Goal: Information Seeking & Learning: Find specific fact

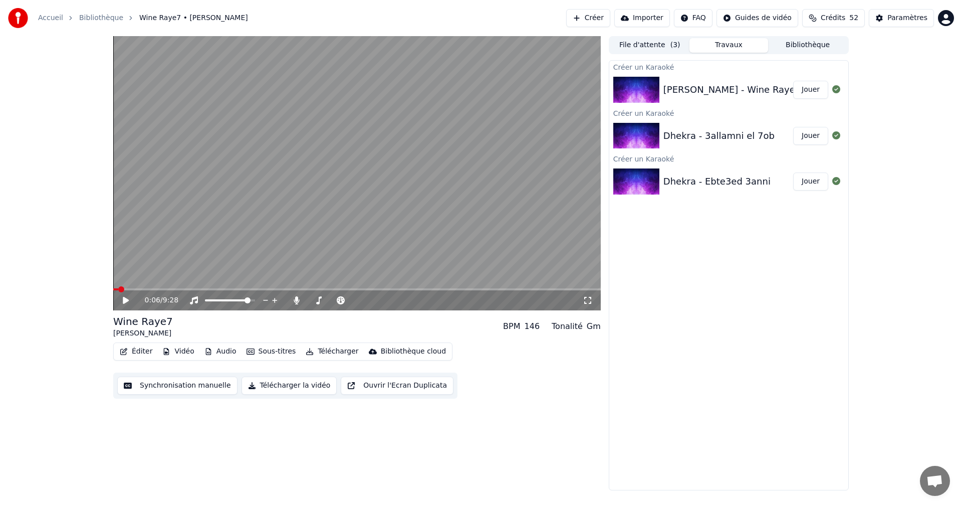
click at [118, 289] on span at bounding box center [115, 289] width 5 height 2
click at [177, 386] on button "Synchronisation manuelle" at bounding box center [177, 385] width 120 height 18
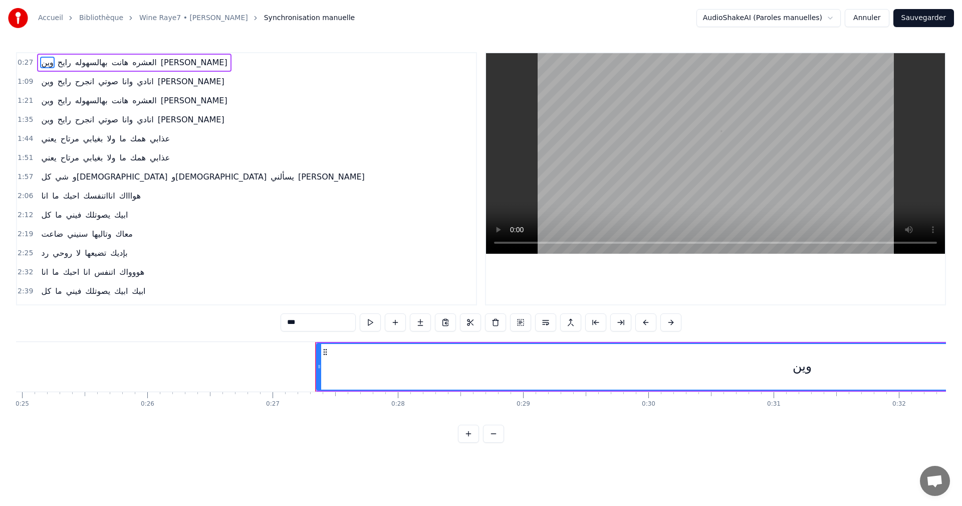
scroll to position [0, 3375]
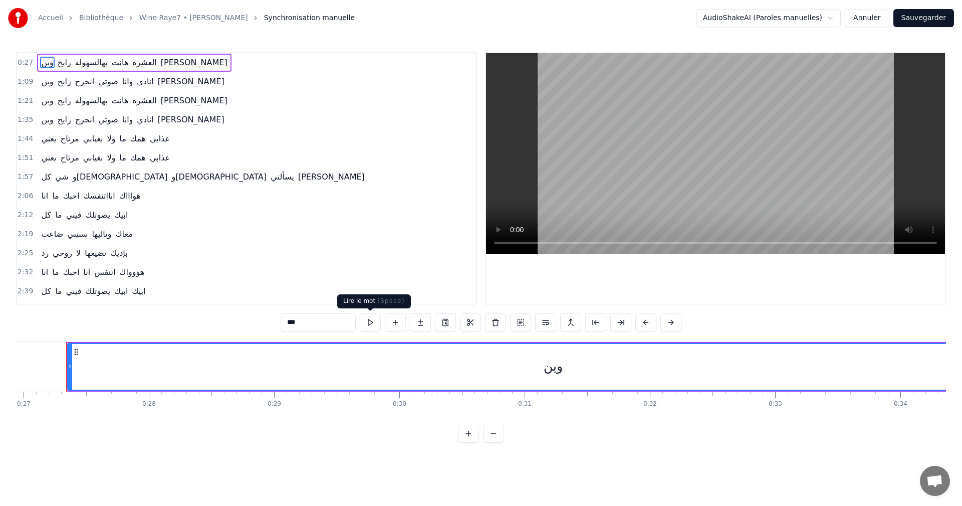
click at [375, 320] on button at bounding box center [370, 322] width 21 height 18
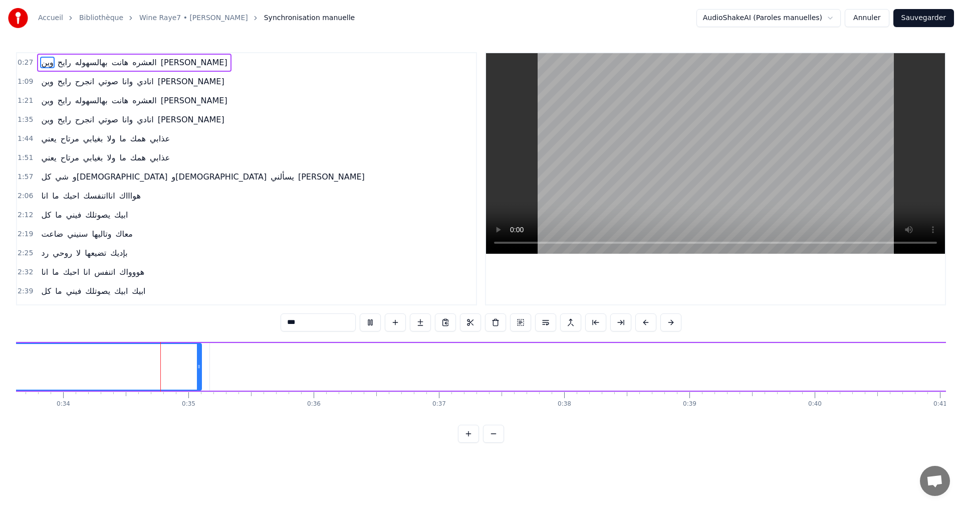
scroll to position [0, 4230]
click at [375, 320] on button at bounding box center [370, 322] width 21 height 18
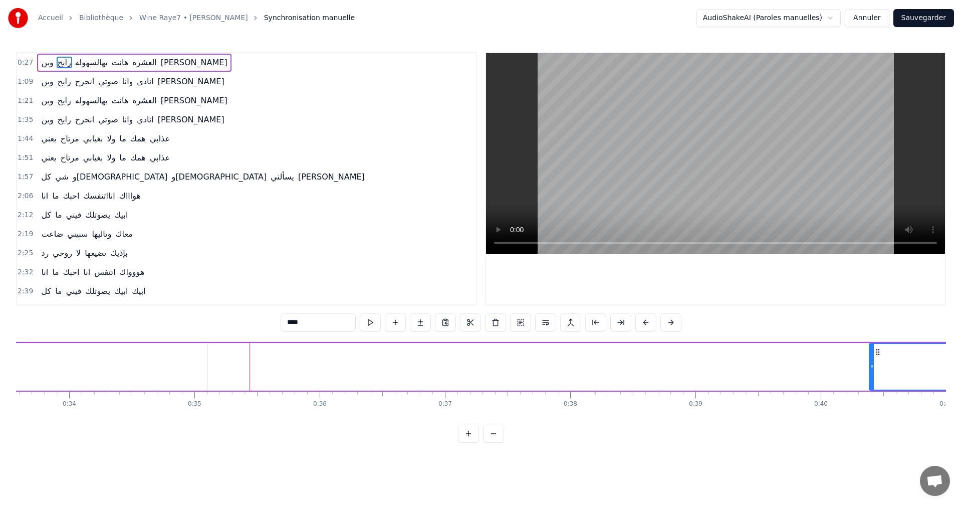
drag, startPoint x: 218, startPoint y: 365, endPoint x: 871, endPoint y: 348, distance: 653.6
click at [871, 348] on div at bounding box center [872, 367] width 4 height 46
type input "***"
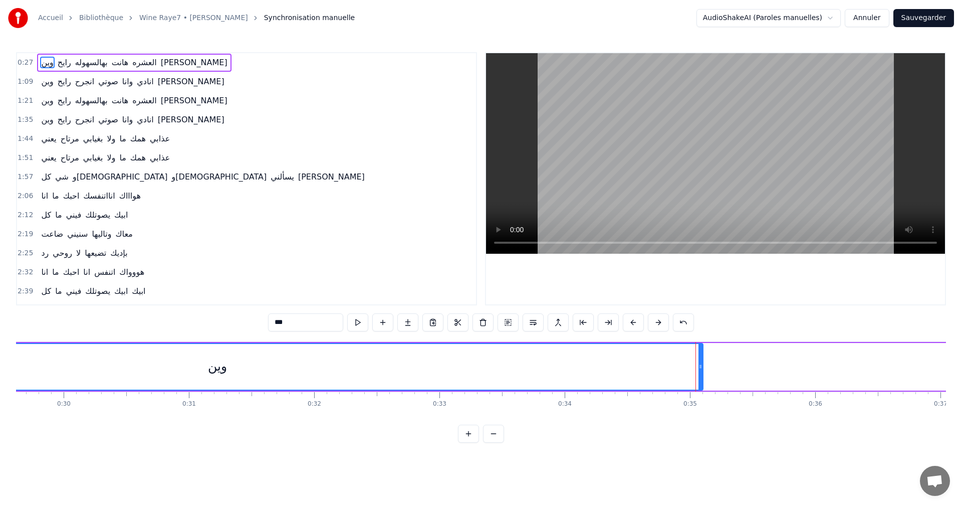
scroll to position [0, 3983]
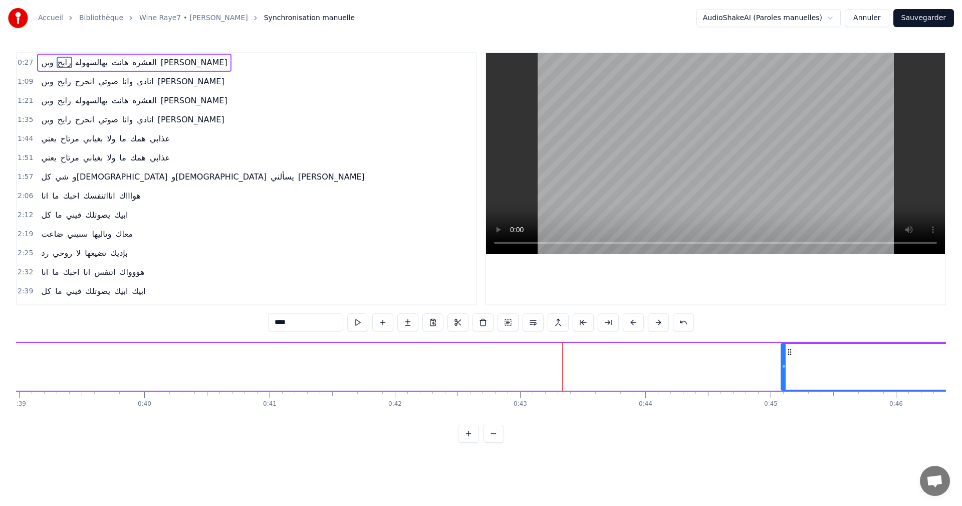
drag, startPoint x: 195, startPoint y: 366, endPoint x: 784, endPoint y: 355, distance: 588.3
click at [784, 355] on div at bounding box center [784, 367] width 4 height 46
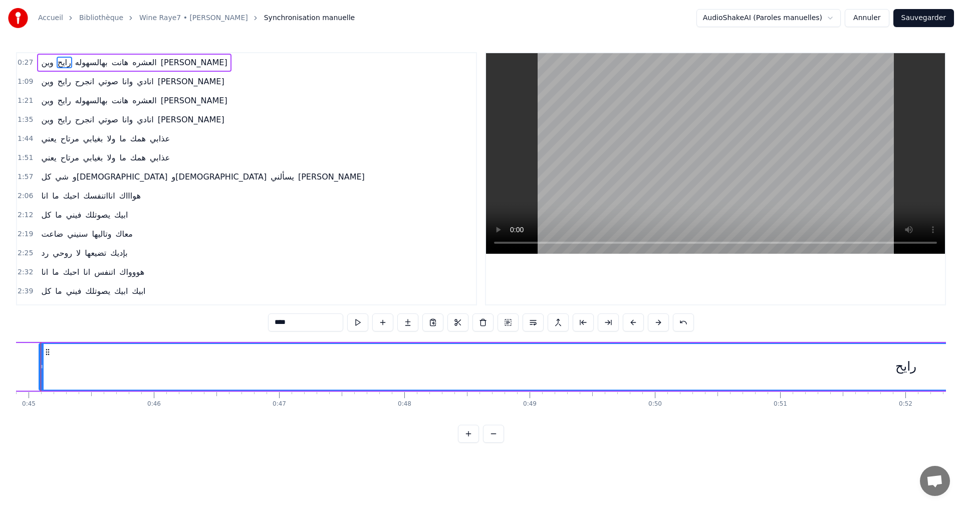
scroll to position [0, 5468]
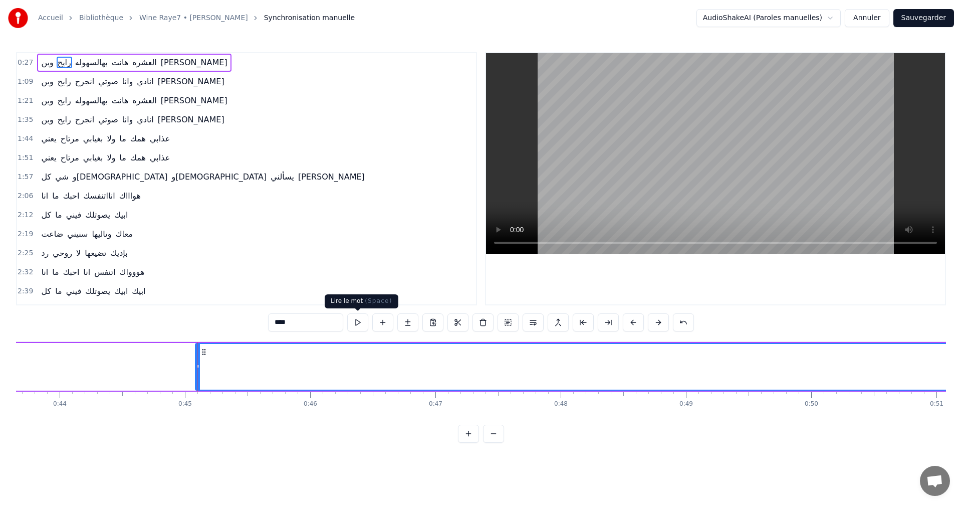
click at [363, 327] on button at bounding box center [357, 322] width 21 height 18
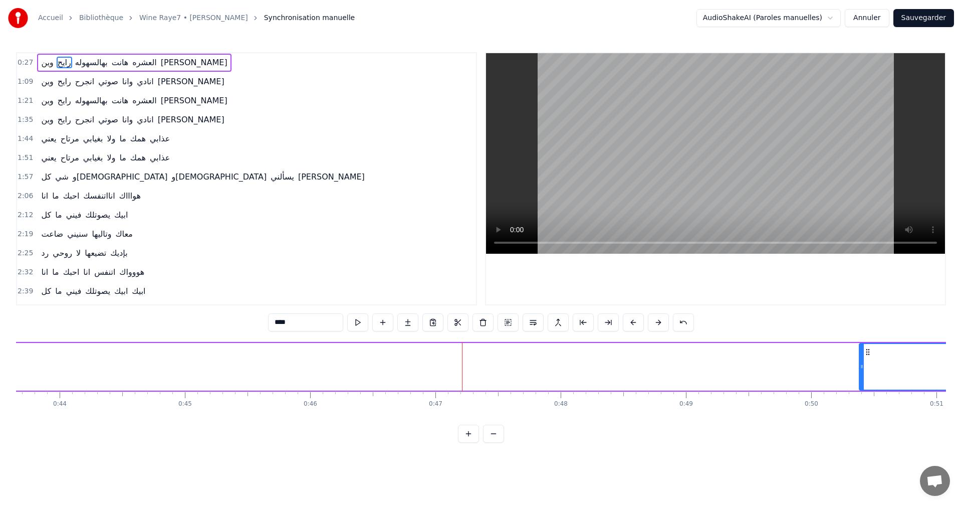
drag, startPoint x: 198, startPoint y: 366, endPoint x: 862, endPoint y: 352, distance: 664.0
click at [862, 352] on div at bounding box center [862, 367] width 4 height 46
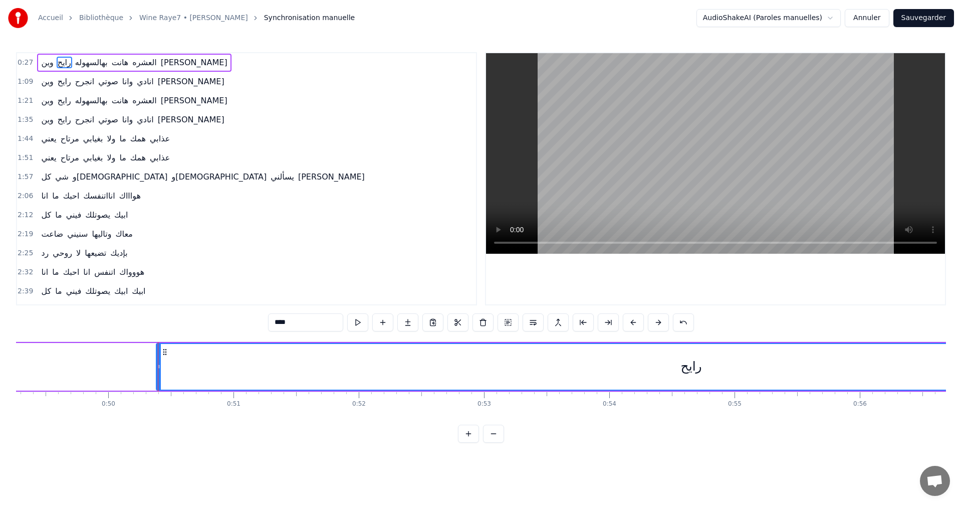
scroll to position [0, 6015]
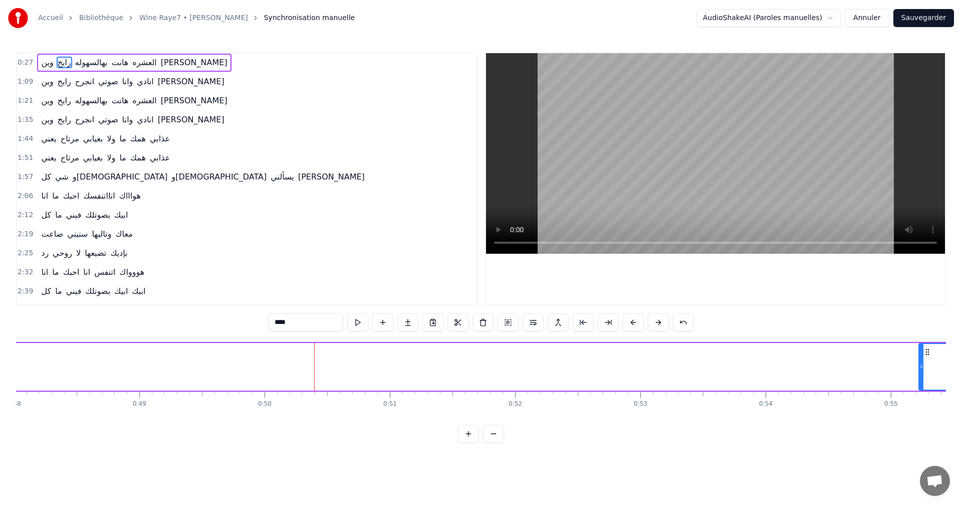
drag, startPoint x: 315, startPoint y: 365, endPoint x: 921, endPoint y: 365, distance: 606.3
click at [921, 365] on icon at bounding box center [921, 366] width 4 height 8
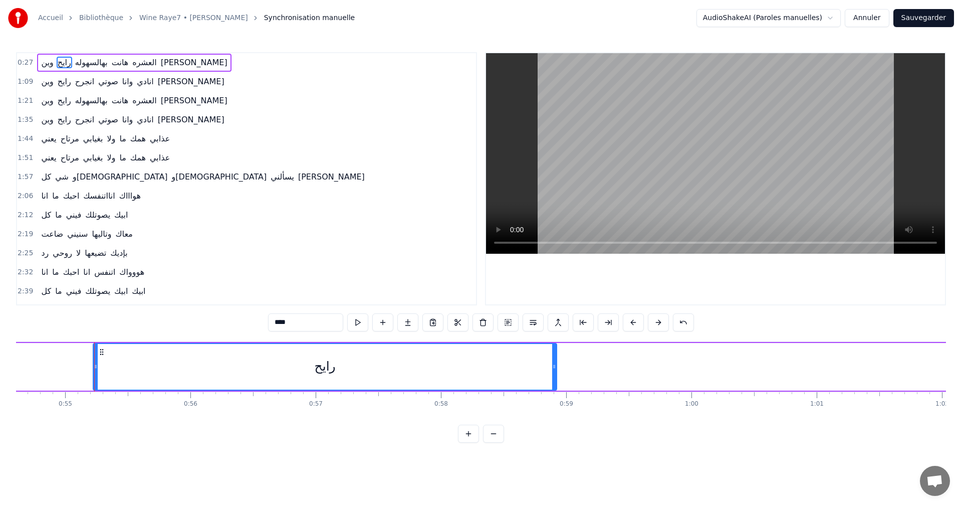
scroll to position [0, 6868]
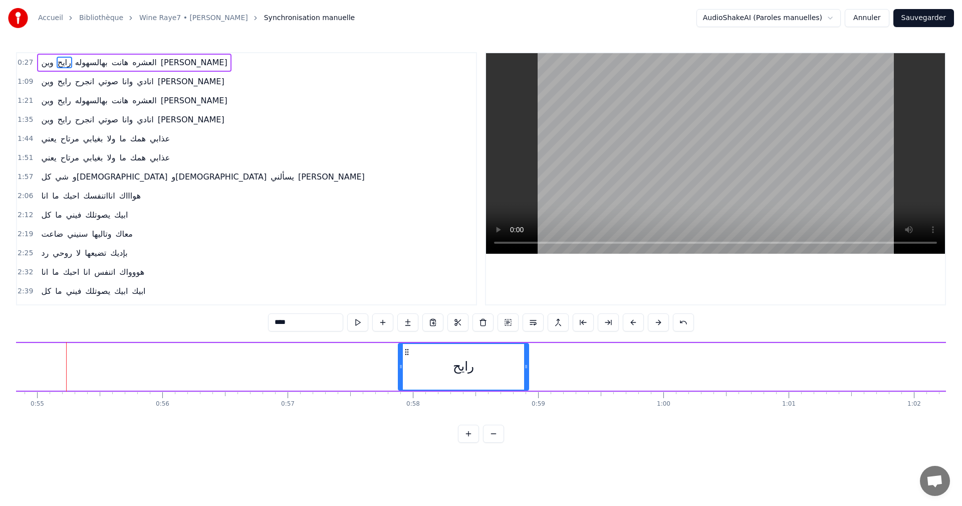
drag, startPoint x: 67, startPoint y: 366, endPoint x: 400, endPoint y: 363, distance: 333.2
click at [400, 363] on icon at bounding box center [401, 366] width 4 height 8
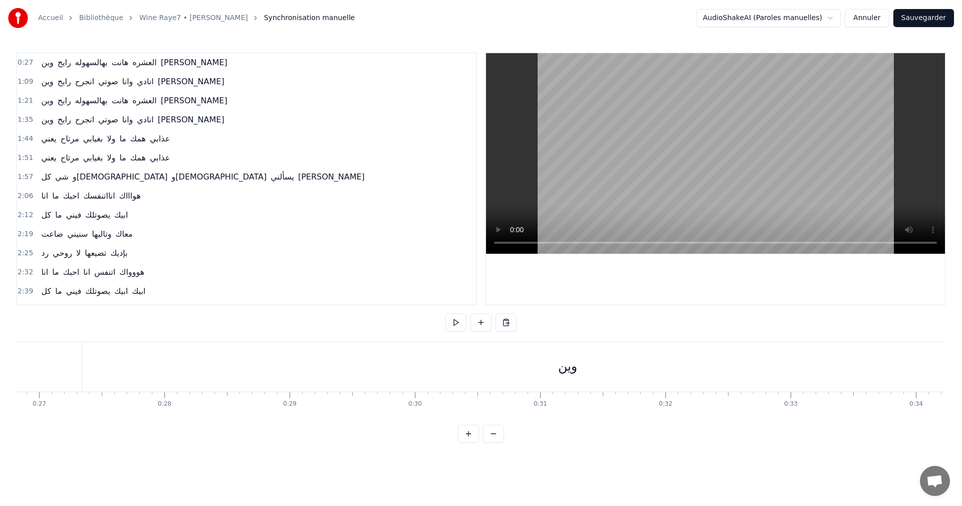
scroll to position [0, 3633]
click at [291, 356] on div "وين" at bounding box center [294, 367] width 971 height 50
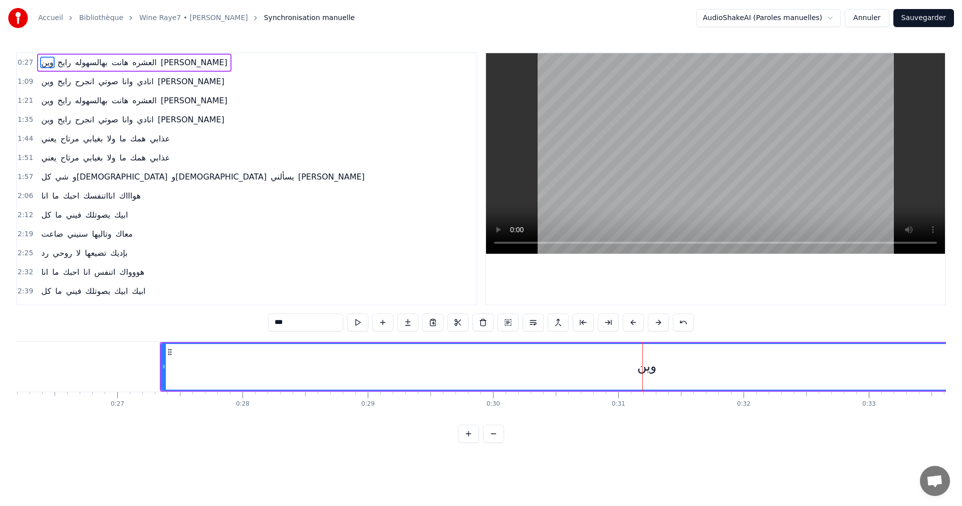
scroll to position [0, 3241]
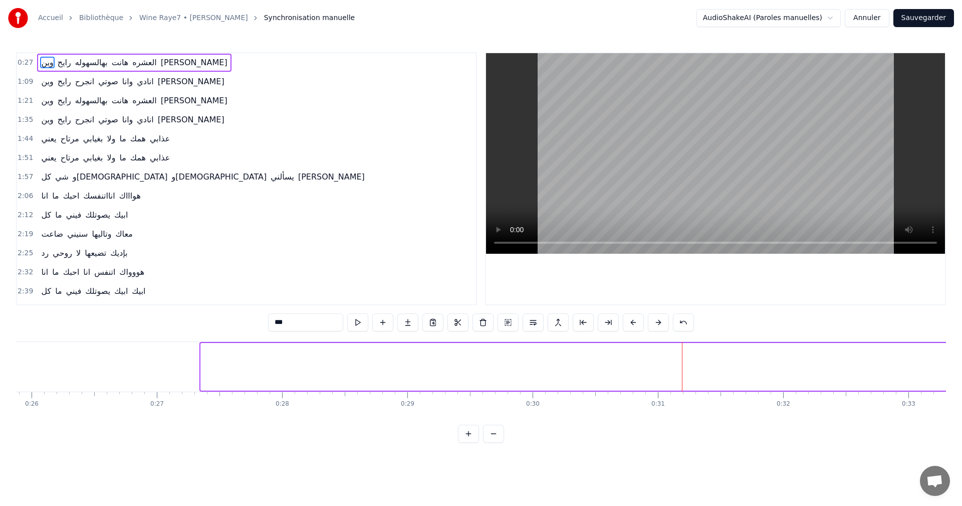
drag, startPoint x: 202, startPoint y: 369, endPoint x: 958, endPoint y: 363, distance: 756.1
click at [958, 363] on div "Accueil Bibliothèque Wine Raye7 • [PERSON_NAME] Synchronisation manuelle AudioS…" at bounding box center [481, 221] width 962 height 442
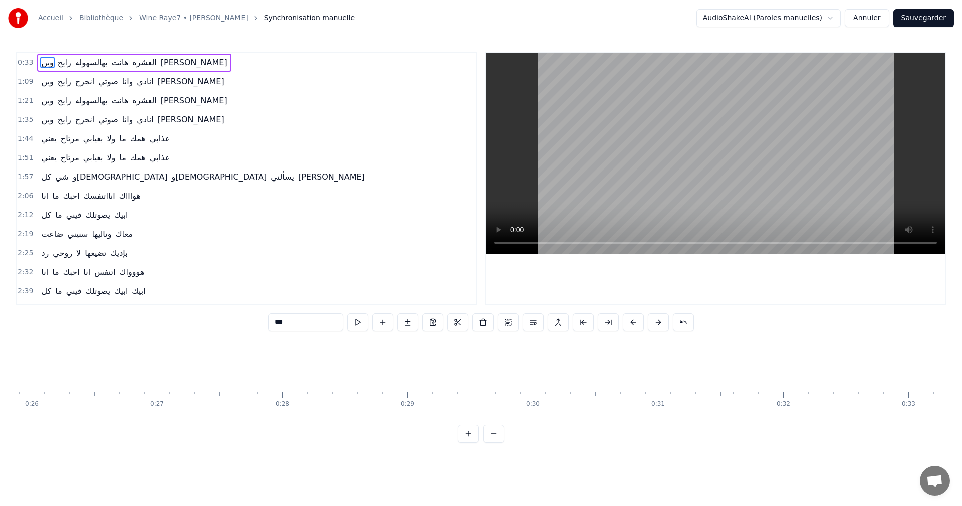
scroll to position [0, 3788]
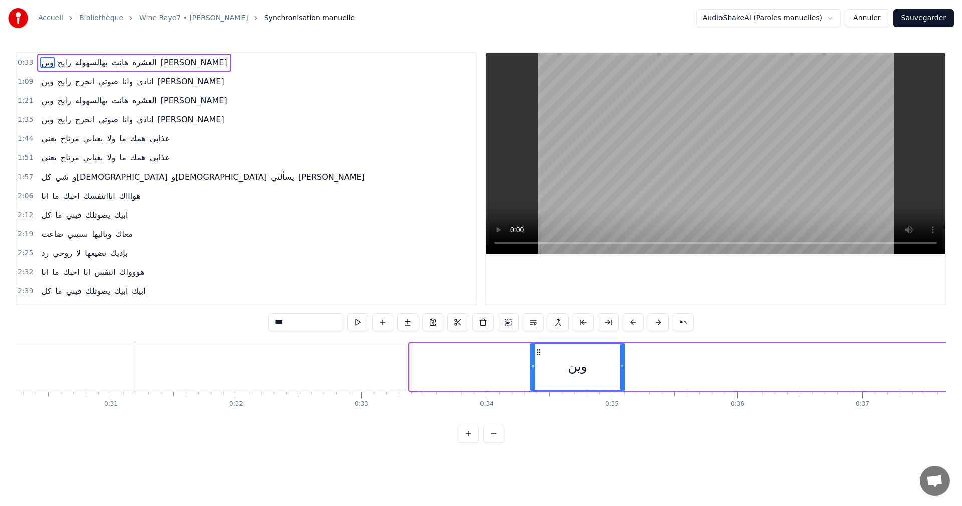
drag, startPoint x: 412, startPoint y: 363, endPoint x: 533, endPoint y: 360, distance: 120.3
click at [533, 360] on div at bounding box center [533, 367] width 4 height 46
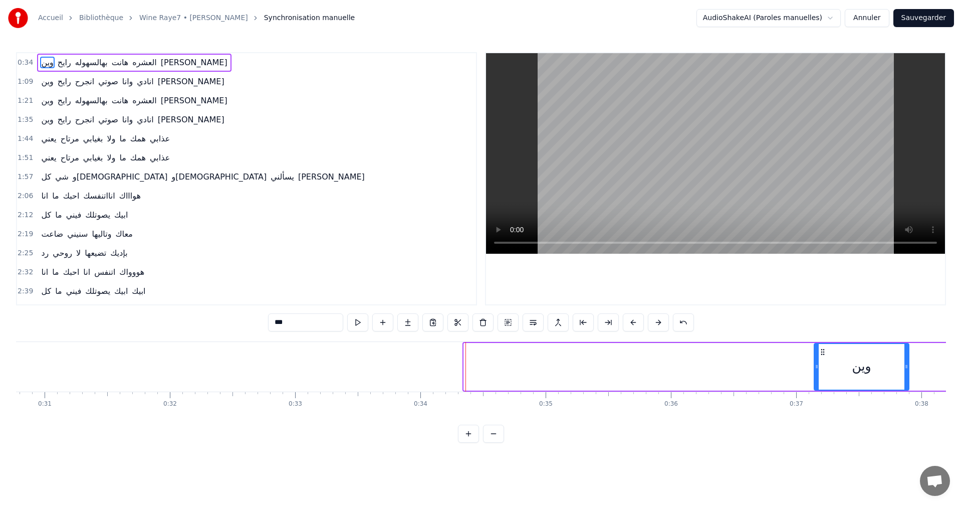
drag, startPoint x: 540, startPoint y: 350, endPoint x: 830, endPoint y: 340, distance: 289.8
click at [858, 340] on div "0:34 وين رايح بهالسهوله هانت العشره عليك 1:09 وين رايح انجرح صوتي وانا انادي عل…" at bounding box center [481, 247] width 930 height 390
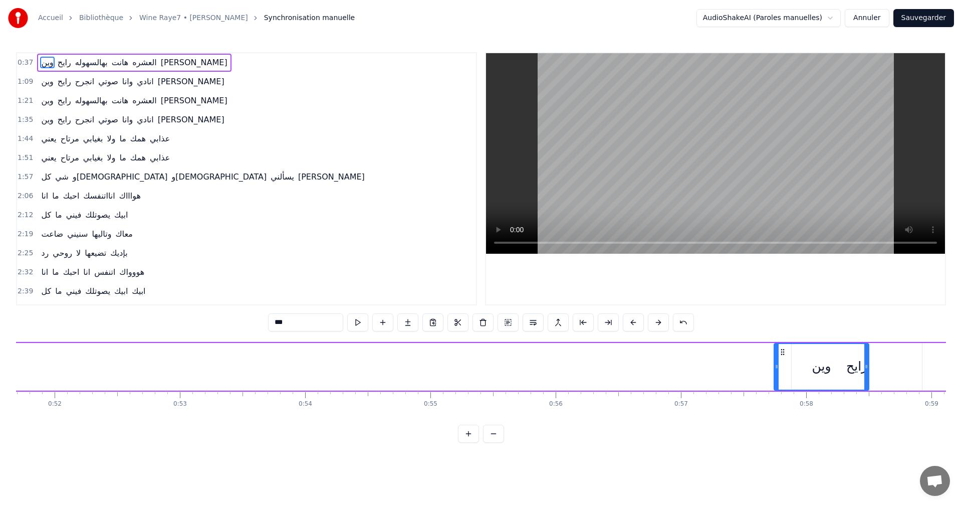
scroll to position [0, 6481]
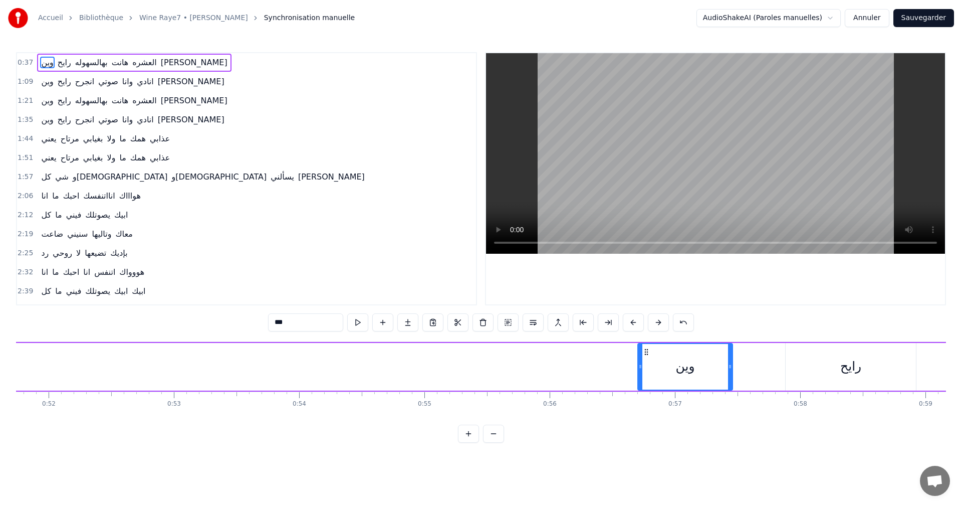
drag, startPoint x: 145, startPoint y: 351, endPoint x: 645, endPoint y: 358, distance: 500.1
click at [645, 358] on div "وين" at bounding box center [685, 367] width 94 height 46
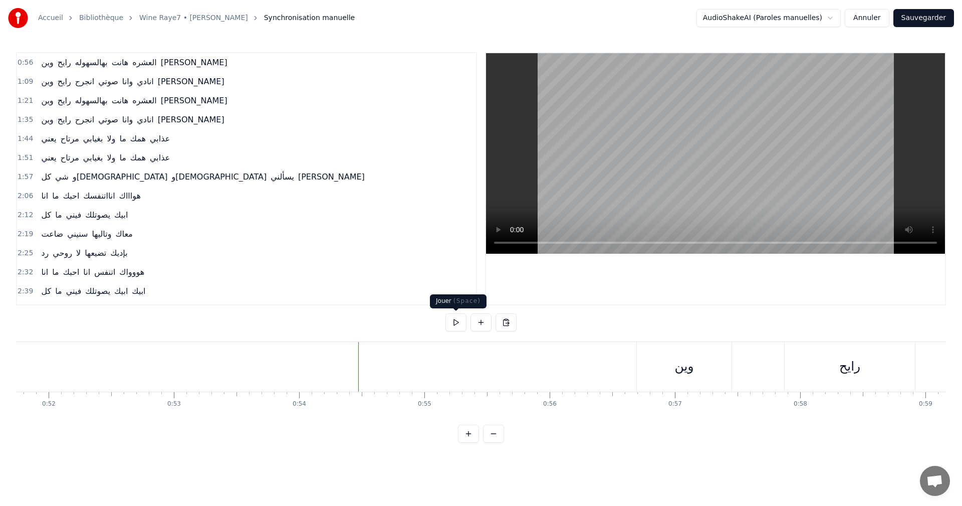
click at [448, 321] on button at bounding box center [455, 322] width 21 height 18
click at [250, 370] on div "وين" at bounding box center [291, 367] width 95 height 50
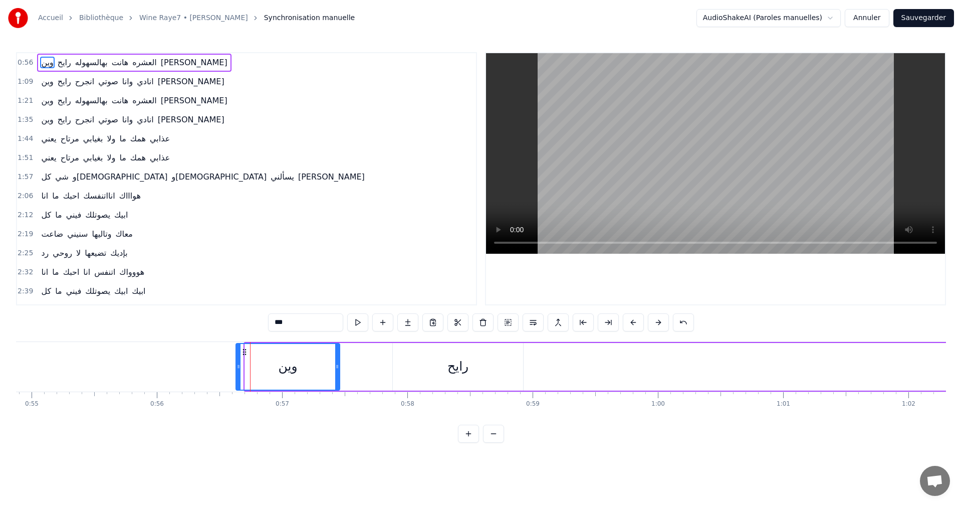
drag, startPoint x: 247, startPoint y: 368, endPoint x: 238, endPoint y: 368, distance: 9.0
click at [238, 368] on icon at bounding box center [238, 366] width 4 height 8
click at [340, 367] on div "وين" at bounding box center [287, 367] width 105 height 48
drag, startPoint x: 337, startPoint y: 367, endPoint x: 387, endPoint y: 361, distance: 50.9
click at [387, 361] on div at bounding box center [388, 367] width 4 height 46
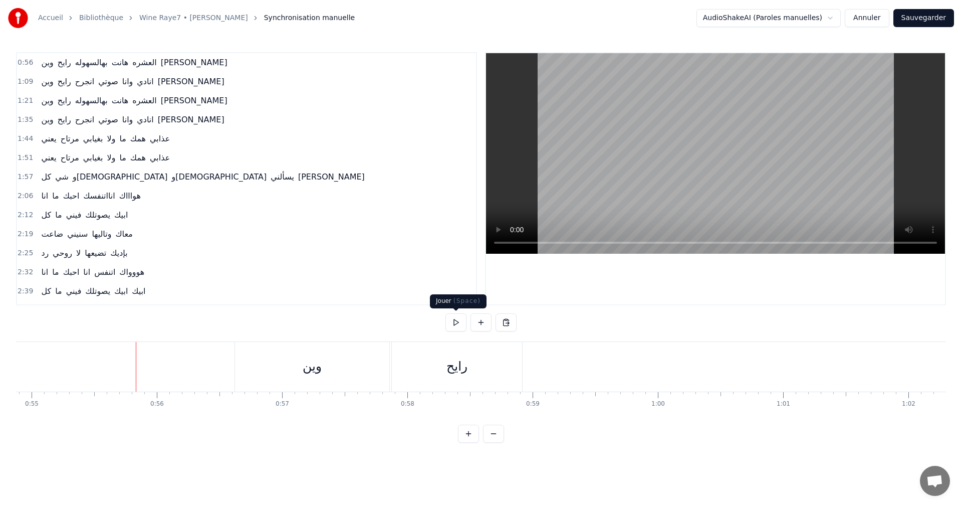
click at [454, 324] on button at bounding box center [455, 322] width 21 height 18
click at [273, 356] on div "وين" at bounding box center [312, 367] width 154 height 50
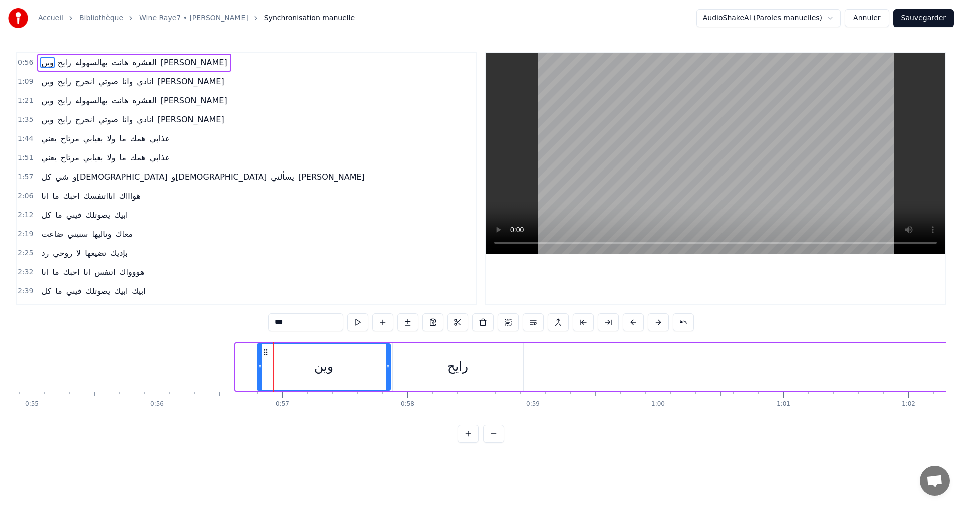
drag, startPoint x: 238, startPoint y: 366, endPoint x: 259, endPoint y: 364, distance: 21.1
click at [259, 364] on icon at bounding box center [260, 366] width 4 height 8
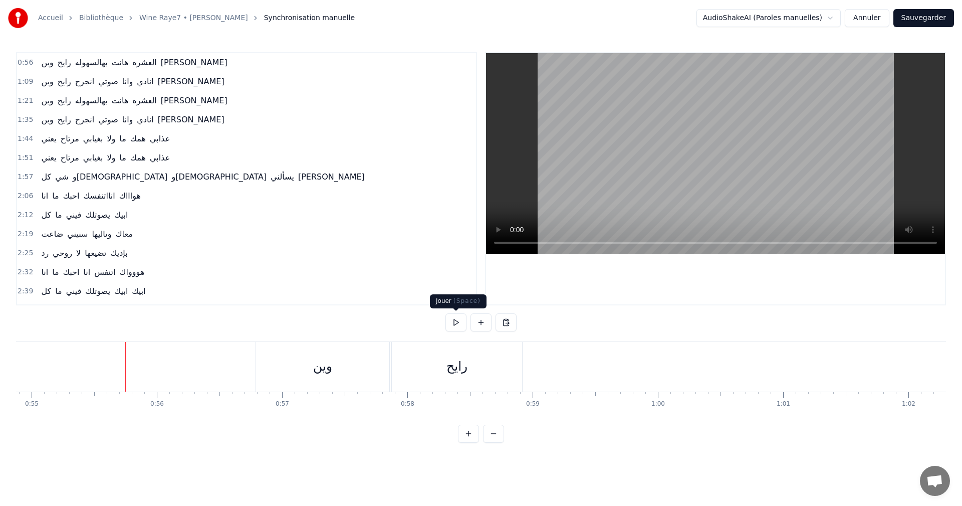
click at [454, 327] on button at bounding box center [455, 322] width 21 height 18
click at [445, 313] on button at bounding box center [455, 322] width 21 height 18
click at [457, 329] on button at bounding box center [455, 322] width 21 height 18
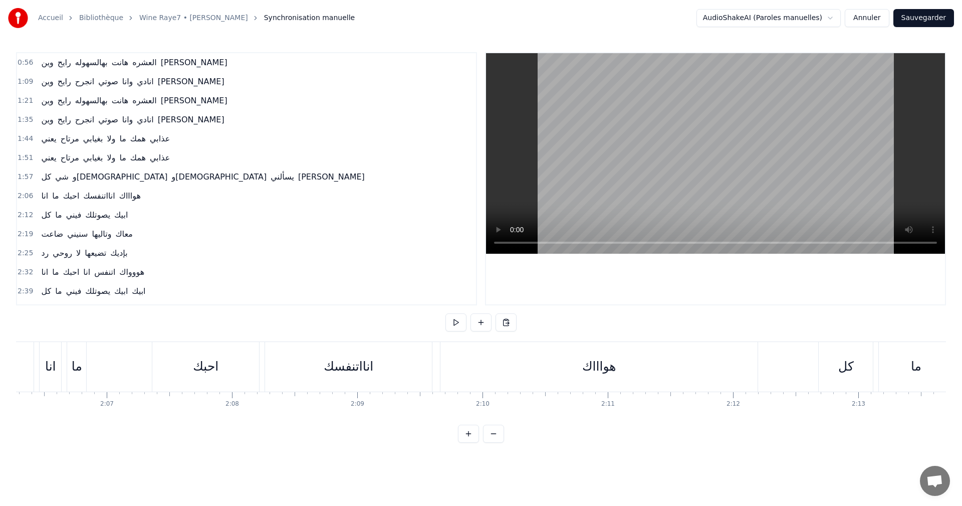
scroll to position [0, 15662]
click at [489, 370] on div "انااتنفسك" at bounding box center [505, 366] width 50 height 19
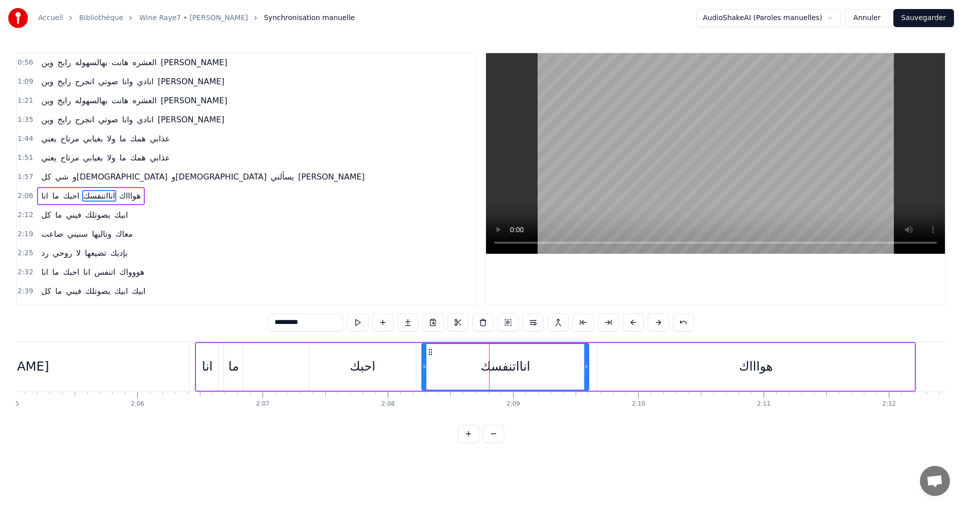
scroll to position [17, 0]
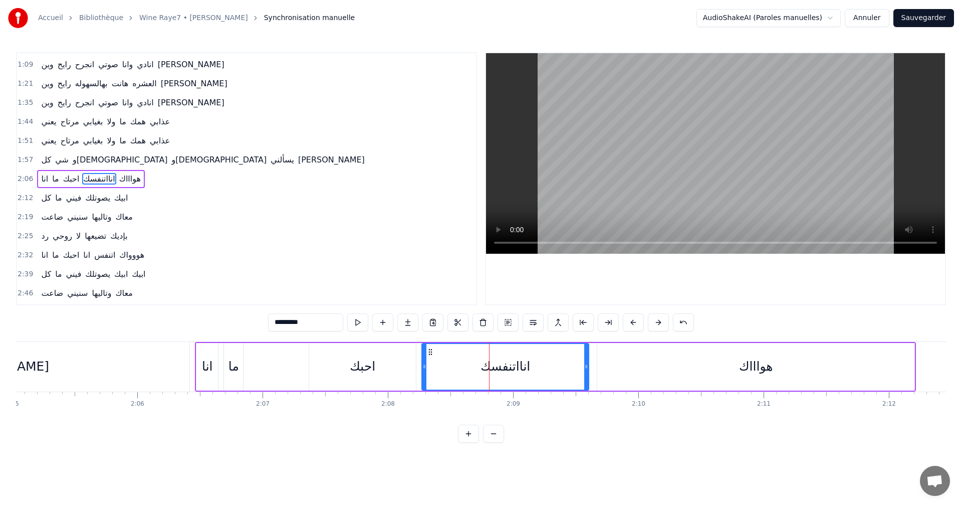
drag, startPoint x: 279, startPoint y: 321, endPoint x: 272, endPoint y: 321, distance: 7.0
click at [272, 321] on input "*********" at bounding box center [305, 322] width 75 height 18
click at [292, 323] on input "********" at bounding box center [305, 322] width 75 height 18
click at [294, 324] on input "********" at bounding box center [305, 322] width 75 height 18
click at [679, 324] on button at bounding box center [683, 322] width 21 height 18
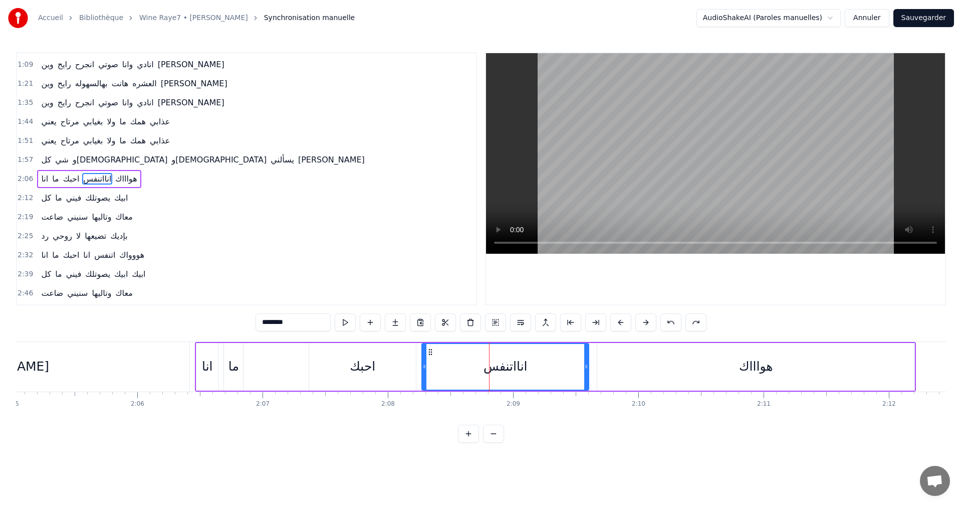
click at [279, 324] on input "********" at bounding box center [293, 322] width 75 height 18
type input "*********"
click at [360, 323] on button at bounding box center [357, 322] width 21 height 18
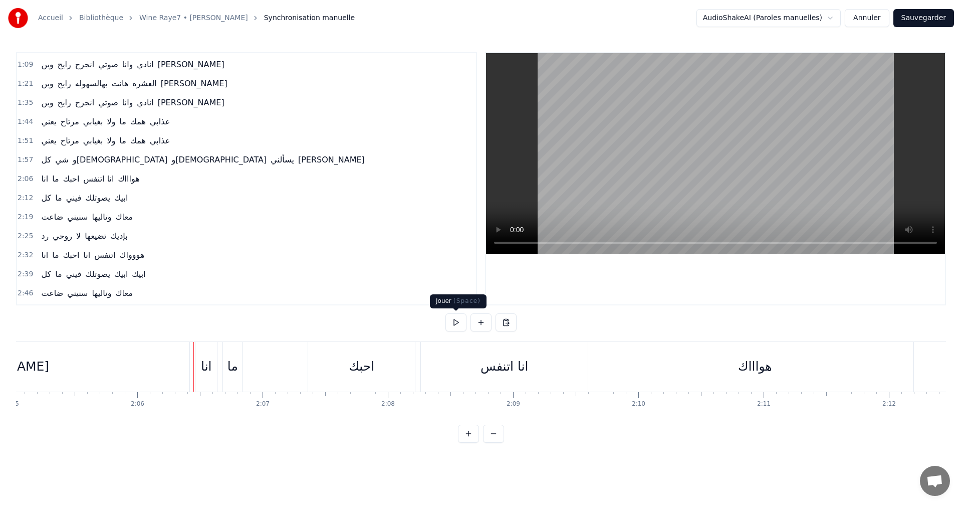
click at [458, 325] on button at bounding box center [455, 322] width 21 height 18
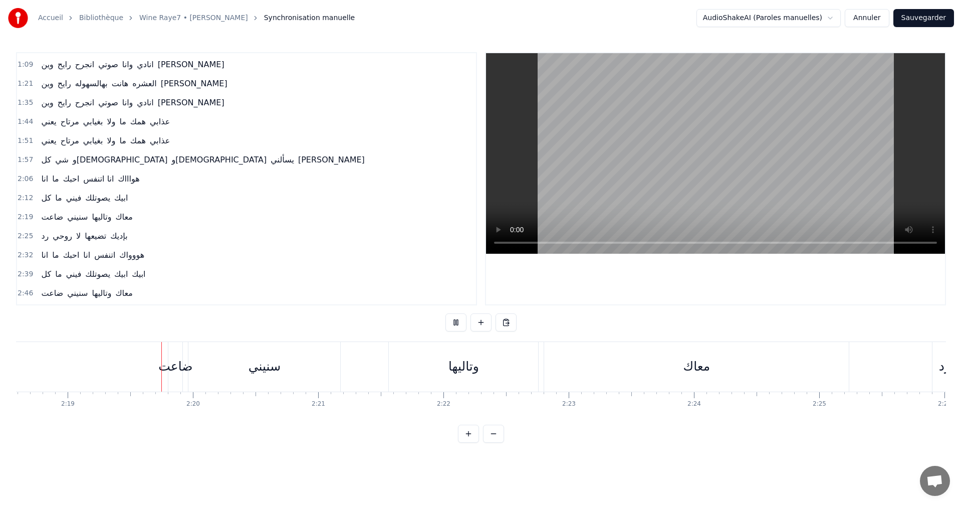
scroll to position [0, 17361]
click at [458, 325] on button at bounding box center [455, 322] width 21 height 18
click at [176, 364] on div "ضاعت" at bounding box center [174, 366] width 34 height 19
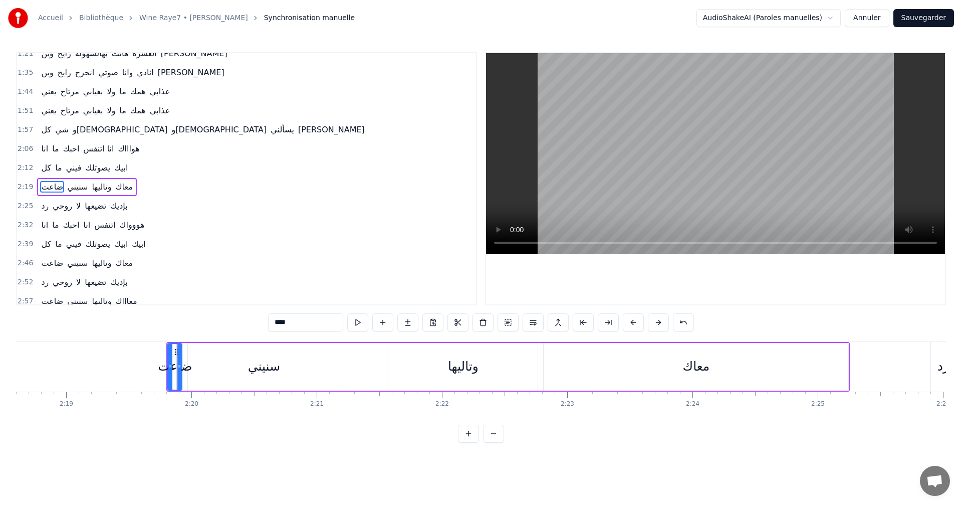
scroll to position [55, 0]
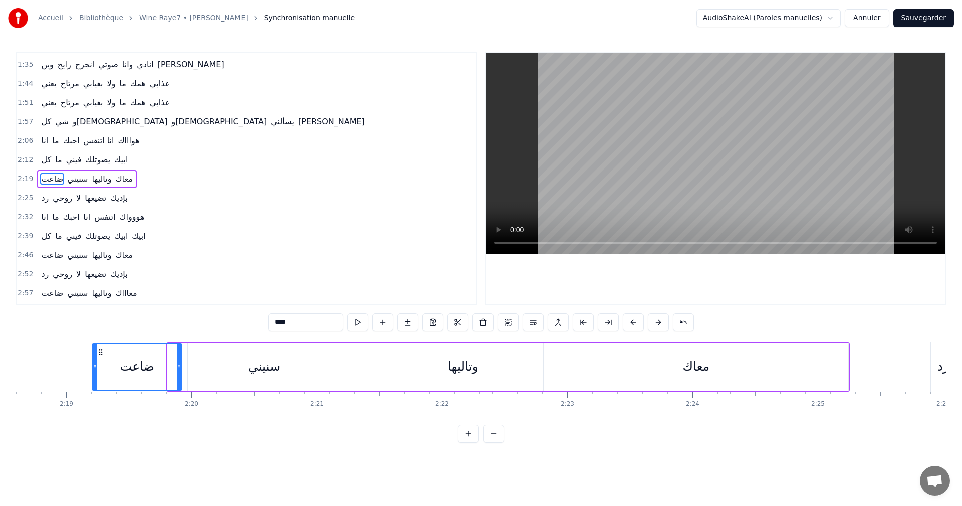
drag, startPoint x: 170, startPoint y: 368, endPoint x: 95, endPoint y: 370, distance: 75.7
click at [95, 370] on div at bounding box center [95, 367] width 4 height 46
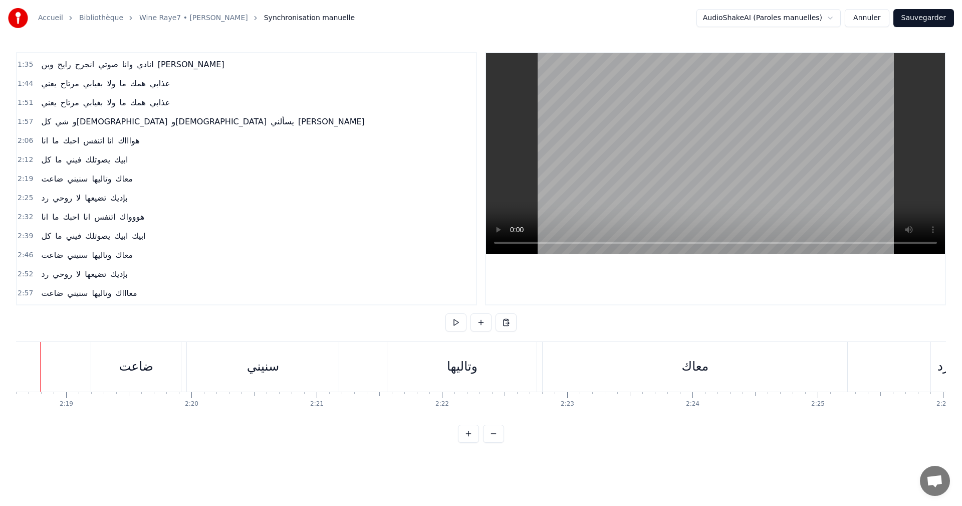
scroll to position [0, 17335]
click at [451, 320] on button at bounding box center [455, 322] width 21 height 18
click at [142, 356] on div "ضاعت" at bounding box center [162, 367] width 90 height 50
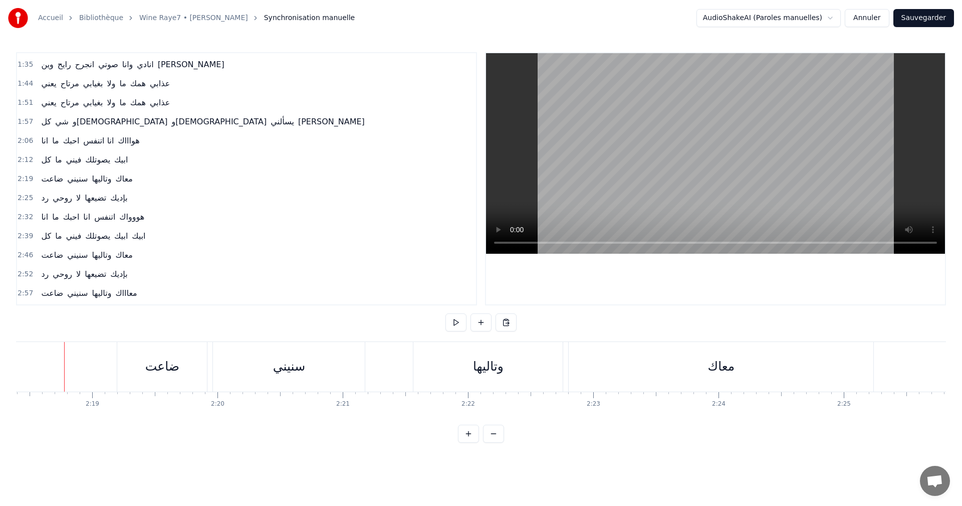
scroll to position [0, 17333]
click at [452, 323] on button at bounding box center [455, 322] width 21 height 18
click at [463, 321] on button at bounding box center [455, 322] width 21 height 18
click at [120, 363] on div "ابيك" at bounding box center [116, 366] width 22 height 19
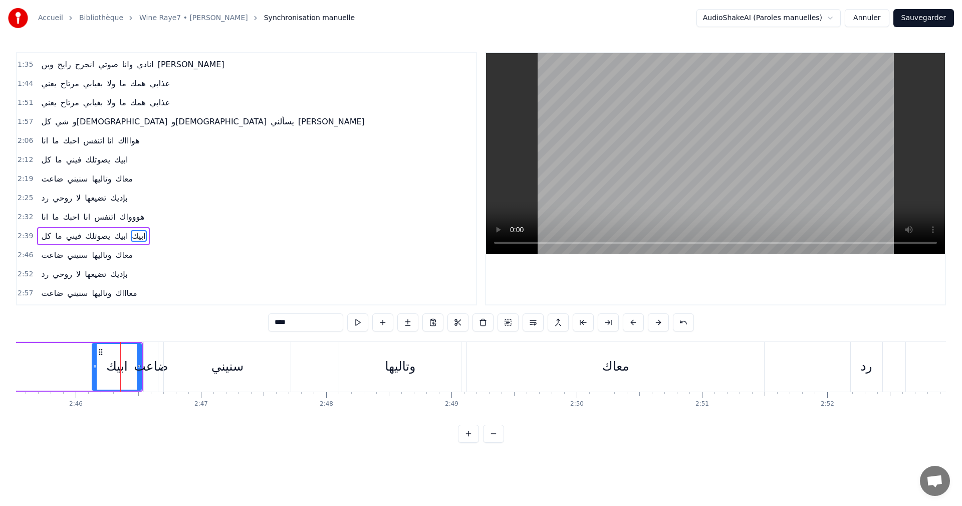
scroll to position [112, 0]
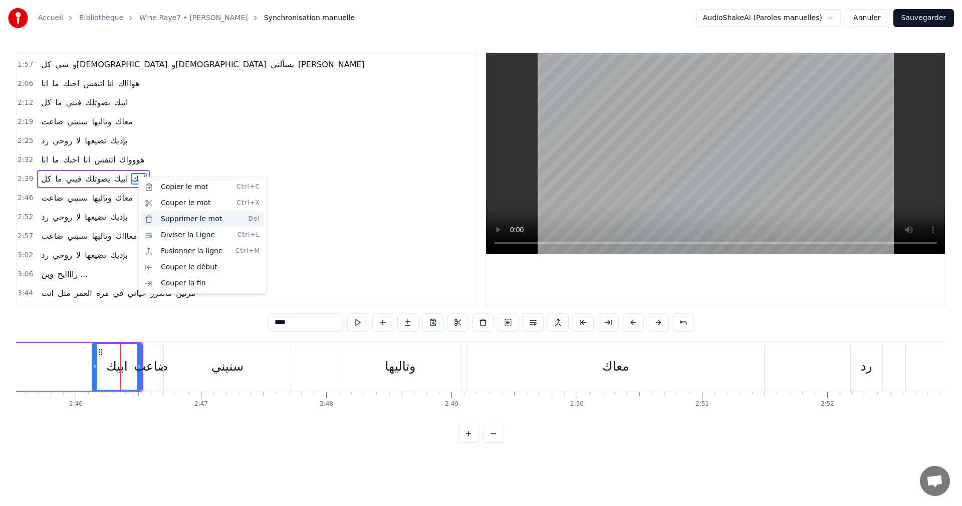
click at [172, 217] on div "Supprimer le mot Del" at bounding box center [202, 219] width 123 height 16
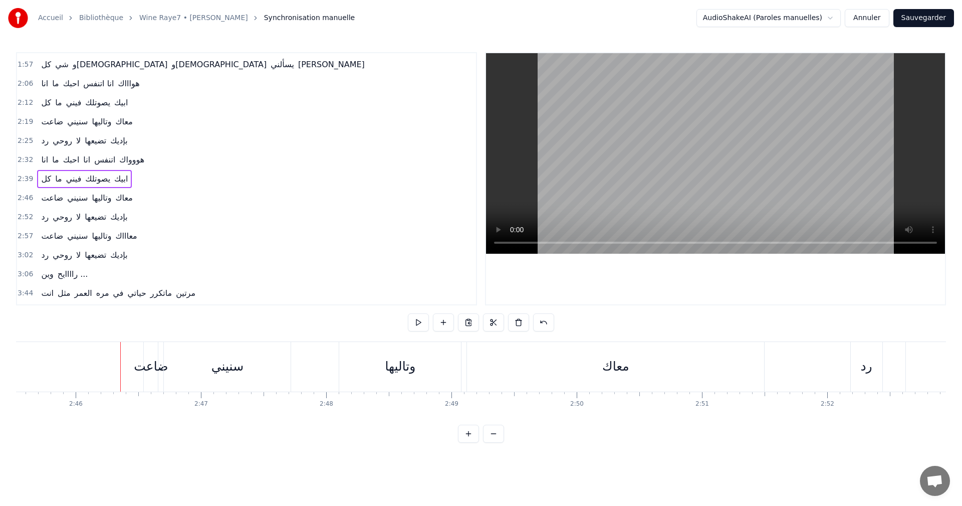
click at [148, 370] on div "ضاعت" at bounding box center [151, 366] width 34 height 19
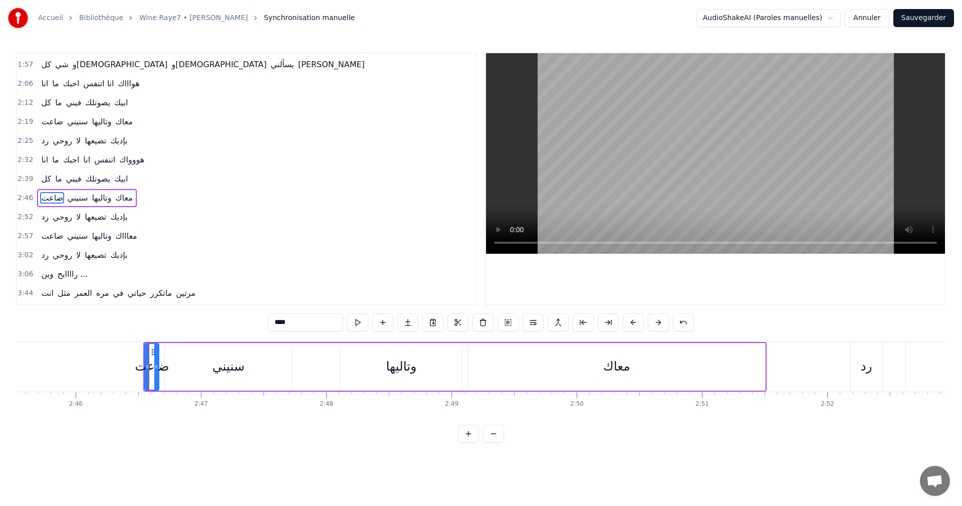
scroll to position [131, 0]
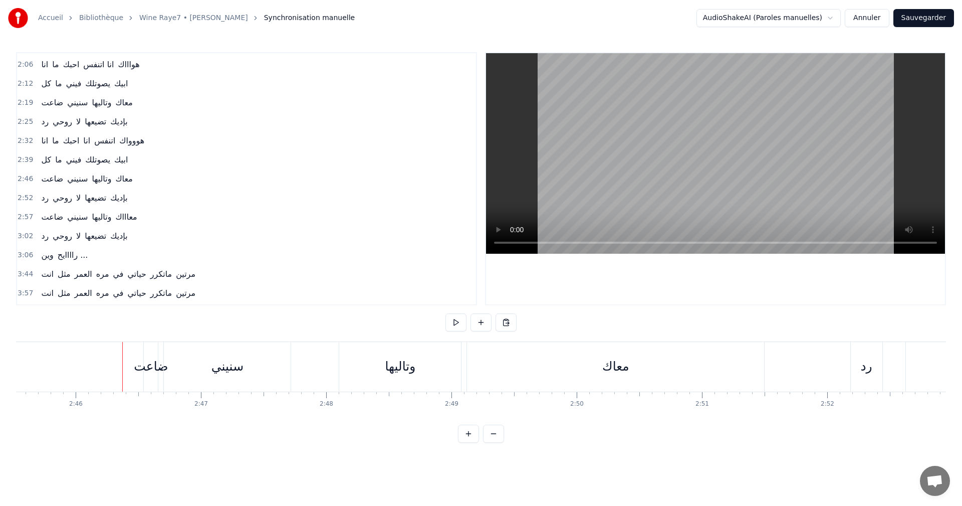
click at [154, 361] on div "ضاعت" at bounding box center [151, 366] width 34 height 19
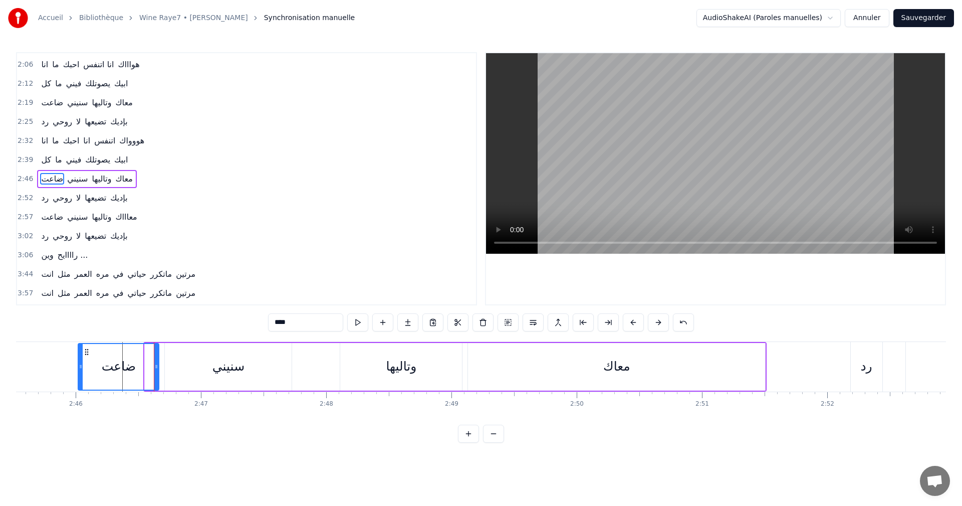
drag, startPoint x: 146, startPoint y: 367, endPoint x: 80, endPoint y: 365, distance: 66.7
click at [80, 365] on icon at bounding box center [81, 366] width 4 height 8
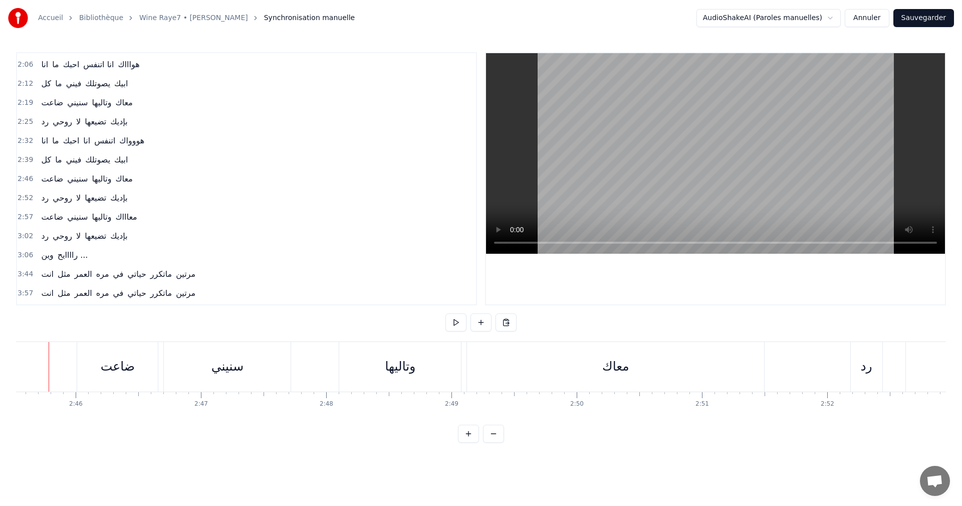
scroll to position [0, 20716]
click at [454, 324] on button at bounding box center [455, 322] width 21 height 18
